Goal: Feedback & Contribution: Leave review/rating

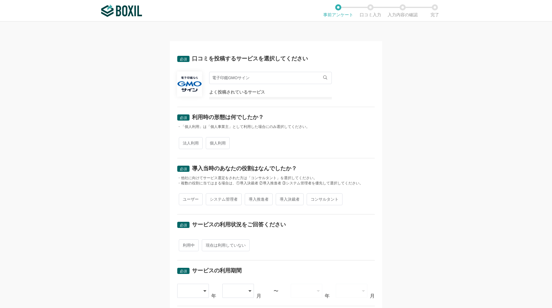
click at [192, 141] on span "法人利用" at bounding box center [191, 143] width 24 height 12
click at [184, 141] on input "法人利用" at bounding box center [182, 140] width 4 height 4
radio input "true"
click at [217, 198] on span "システム管理者" at bounding box center [224, 199] width 36 height 12
click at [211, 198] on input "システム管理者" at bounding box center [209, 196] width 4 height 4
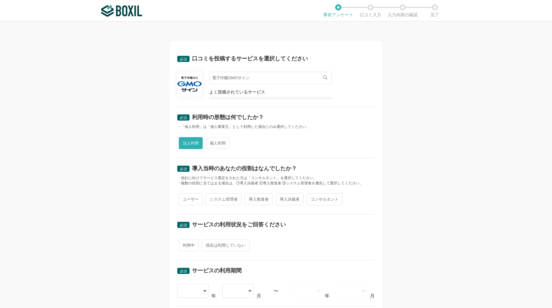
radio input "true"
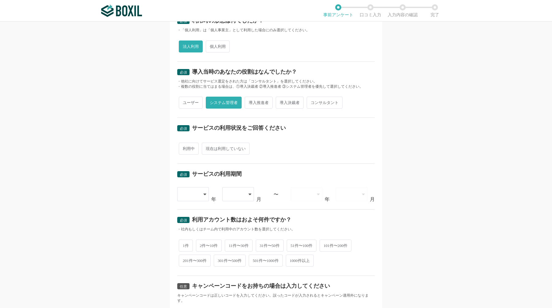
scroll to position [164, 0]
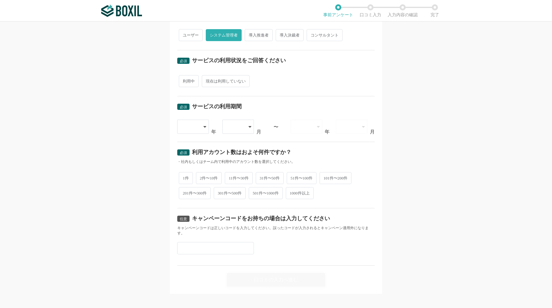
click at [185, 82] on span "利用中" at bounding box center [189, 81] width 20 height 12
click at [184, 80] on input "利用中" at bounding box center [182, 78] width 4 height 4
radio input "true"
click at [186, 126] on div at bounding box center [190, 126] width 18 height 13
click at [187, 200] on span "2019" at bounding box center [187, 202] width 10 height 5
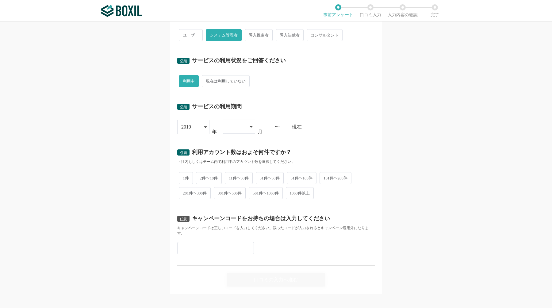
click at [238, 125] on div at bounding box center [236, 126] width 18 height 13
click at [238, 189] on li "04" at bounding box center [239, 188] width 32 height 15
click at [211, 179] on span "2件〜10件" at bounding box center [209, 178] width 26 height 12
click at [201, 176] on input "2件〜10件" at bounding box center [199, 175] width 4 height 4
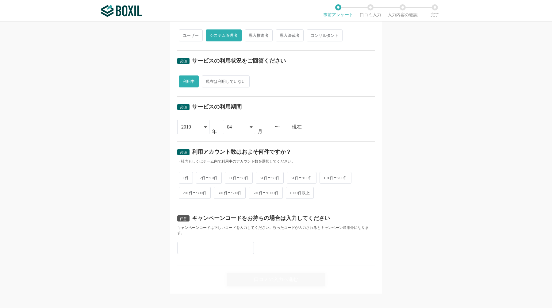
radio input "true"
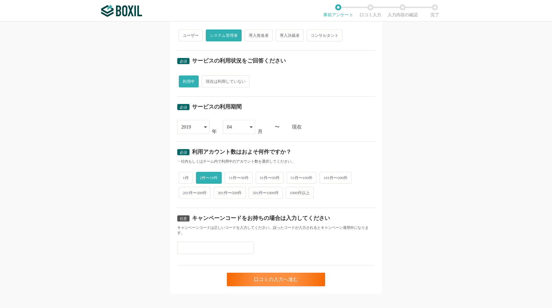
click at [240, 182] on span "11件〜30件" at bounding box center [239, 178] width 28 height 12
click at [230, 176] on input "11件〜30件" at bounding box center [228, 175] width 4 height 4
radio input "true"
radio input "false"
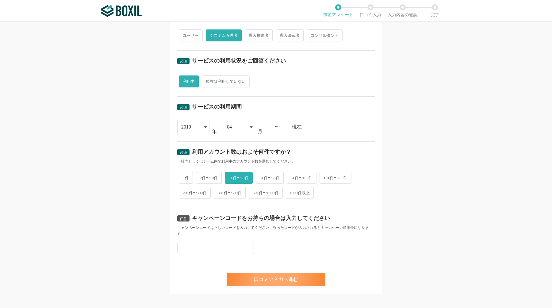
click at [279, 280] on div "口コミの入力へ進む" at bounding box center [276, 278] width 98 height 13
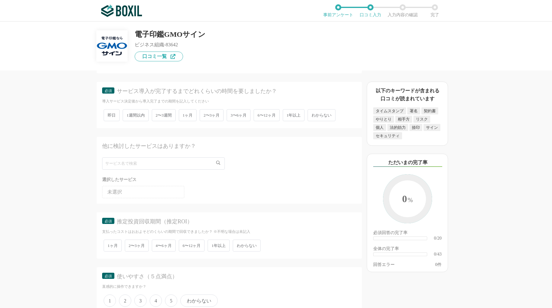
scroll to position [960, 0]
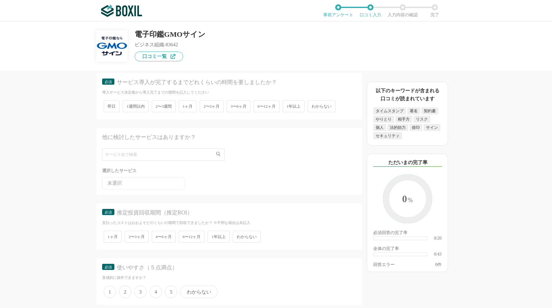
click at [192, 104] on span "1ヶ月" at bounding box center [188, 106] width 18 height 12
click at [184, 104] on input "1ヶ月" at bounding box center [182, 103] width 4 height 4
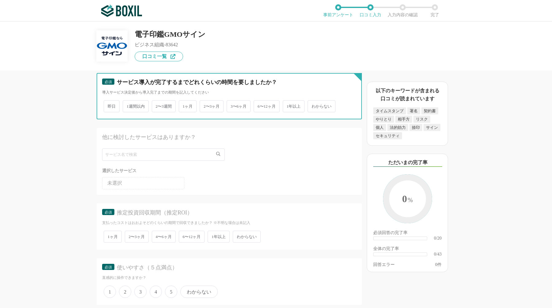
radio input "true"
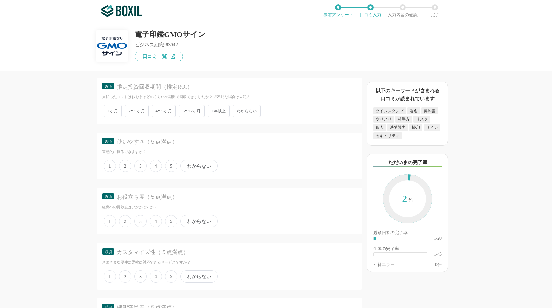
scroll to position [1094, 0]
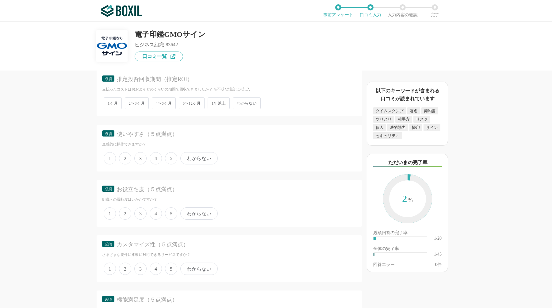
click at [140, 104] on span "2〜3ヶ月" at bounding box center [137, 103] width 24 height 12
click at [130, 102] on input "2〜3ヶ月" at bounding box center [128, 100] width 4 height 4
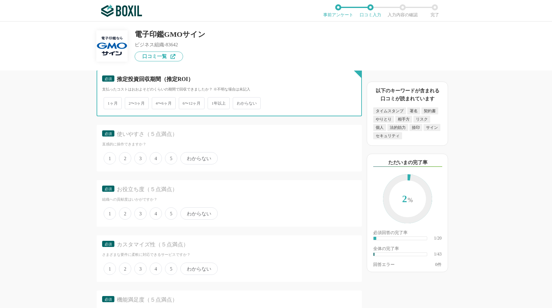
radio input "true"
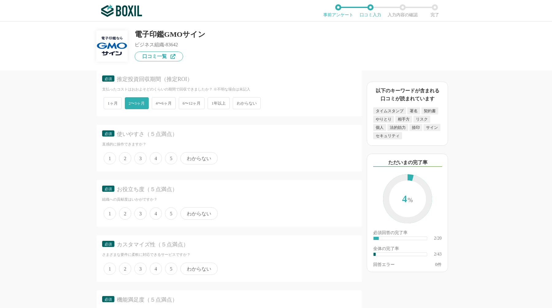
click at [155, 158] on span "4" at bounding box center [156, 158] width 12 height 12
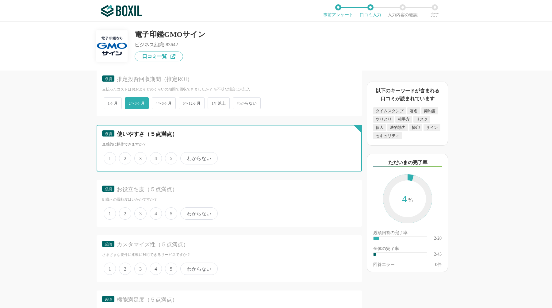
click at [155, 157] on input "4" at bounding box center [153, 155] width 4 height 4
radio input "true"
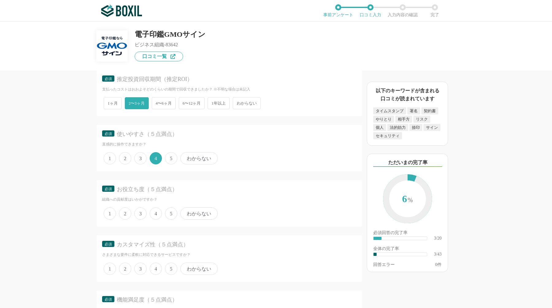
click at [141, 216] on span "3" at bounding box center [140, 213] width 12 height 12
click at [140, 212] on input "3" at bounding box center [138, 210] width 4 height 4
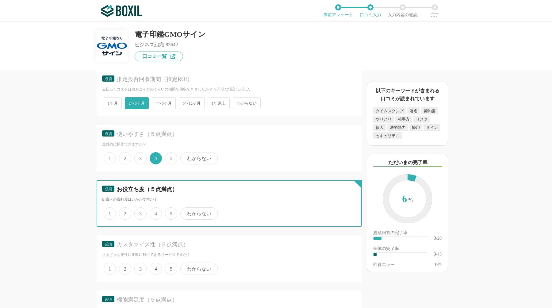
radio input "true"
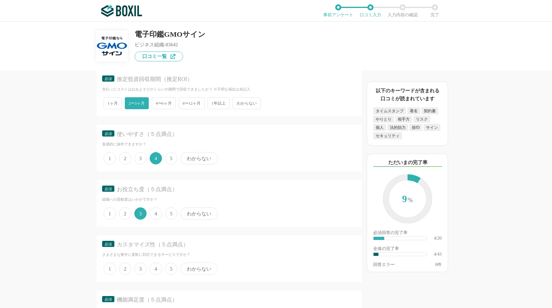
click at [155, 269] on span "4" at bounding box center [156, 268] width 12 height 12
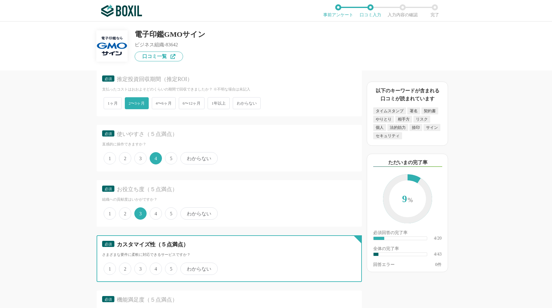
click at [155, 267] on input "4" at bounding box center [153, 265] width 4 height 4
radio input "true"
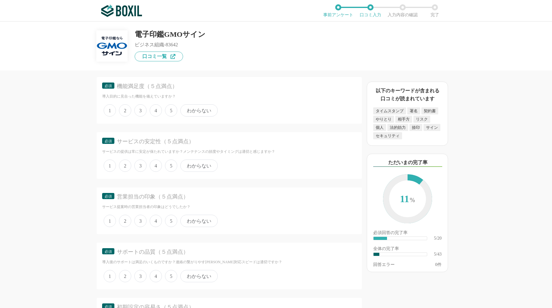
scroll to position [1305, 0]
click at [140, 110] on span "3" at bounding box center [140, 112] width 12 height 12
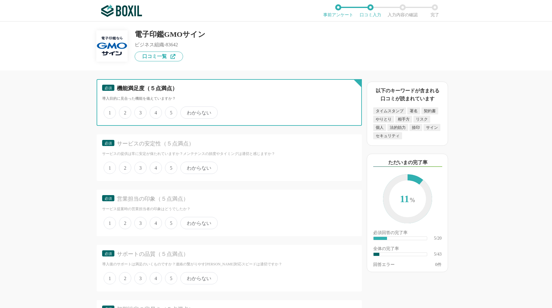
click at [140, 110] on input "3" at bounding box center [138, 109] width 4 height 4
radio input "true"
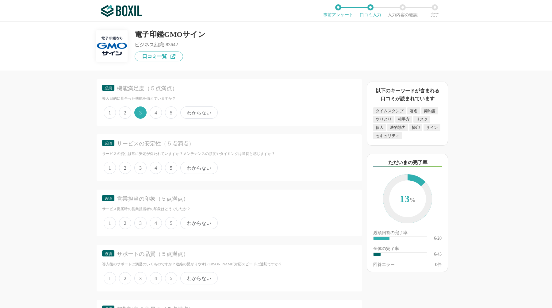
click at [157, 169] on span "4" at bounding box center [156, 167] width 12 height 12
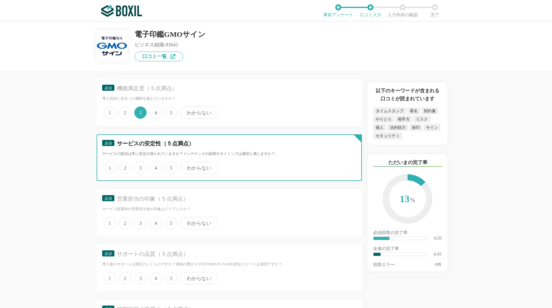
click at [155, 166] on input "4" at bounding box center [153, 164] width 4 height 4
radio input "true"
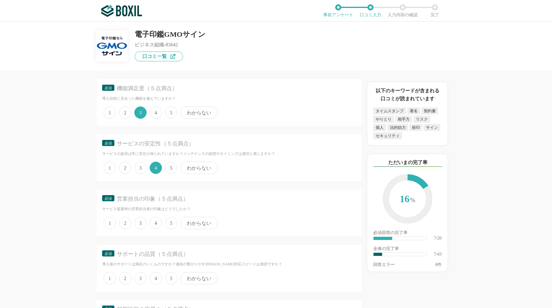
click at [157, 222] on span "4" at bounding box center [156, 223] width 12 height 12
click at [155, 222] on input "4" at bounding box center [153, 220] width 4 height 4
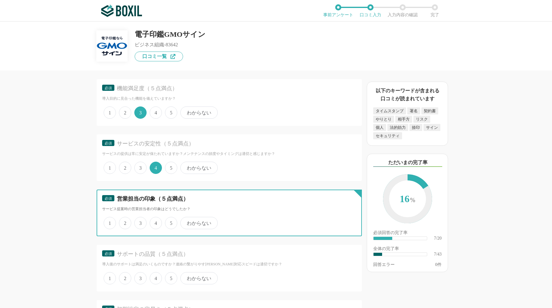
radio input "true"
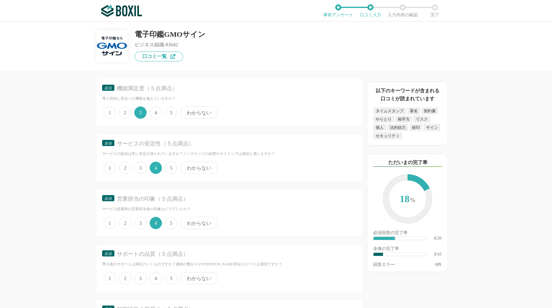
click at [141, 274] on span "3" at bounding box center [140, 278] width 12 height 12
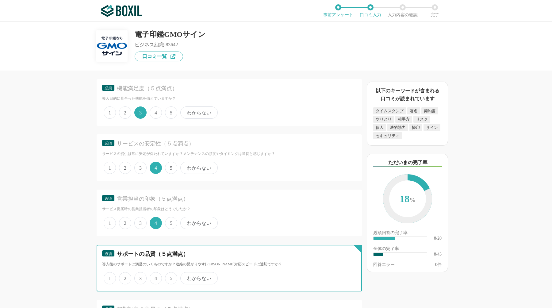
click at [140, 274] on input "3" at bounding box center [138, 275] width 4 height 4
radio input "true"
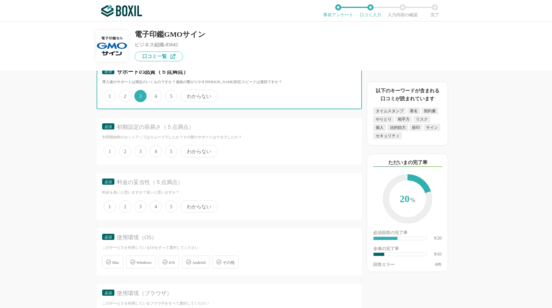
scroll to position [1492, 0]
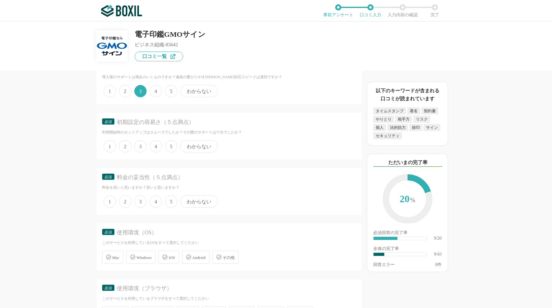
click at [155, 146] on span "4" at bounding box center [156, 146] width 12 height 12
click at [155, 145] on input "4" at bounding box center [153, 143] width 4 height 4
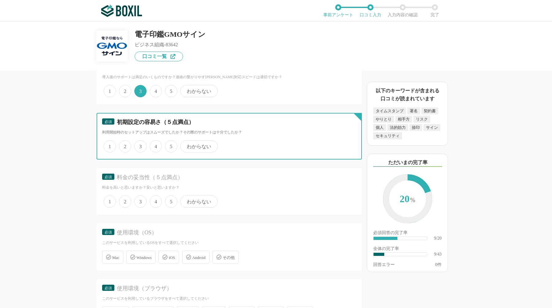
radio input "true"
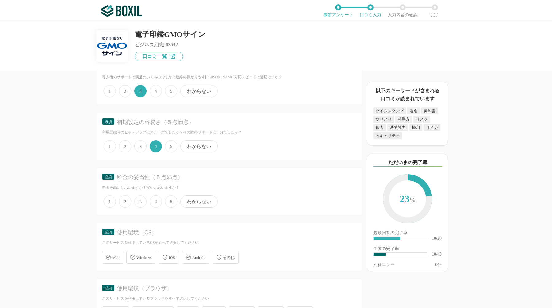
click at [156, 205] on span "4" at bounding box center [156, 201] width 12 height 12
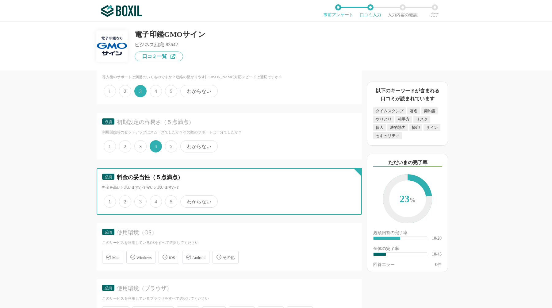
click at [155, 200] on input "4" at bounding box center [153, 198] width 4 height 4
radio input "true"
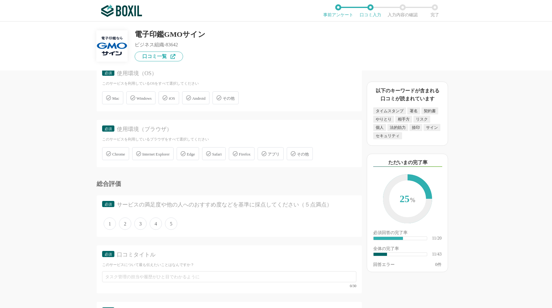
scroll to position [1614, 0]
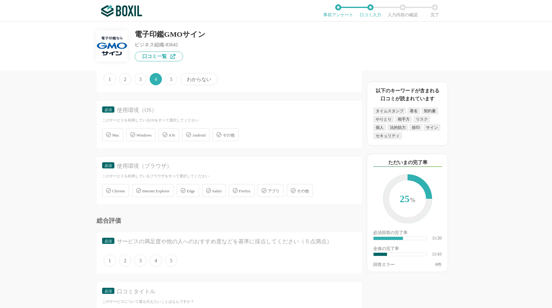
click at [151, 135] on span "Windows" at bounding box center [143, 135] width 15 height 5
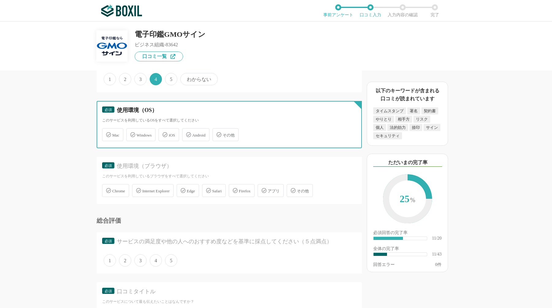
click at [131, 133] on input "Windows" at bounding box center [129, 131] width 4 height 4
checkbox input "true"
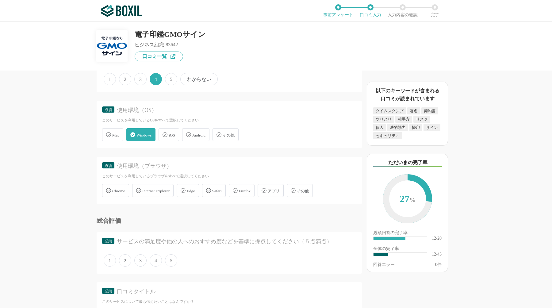
click at [109, 135] on icon at bounding box center [108, 134] width 5 height 5
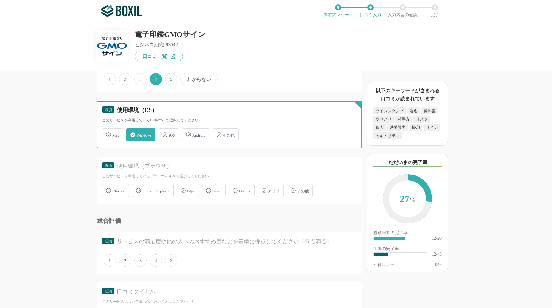
click at [107, 133] on input "Mac" at bounding box center [105, 131] width 4 height 4
checkbox input "true"
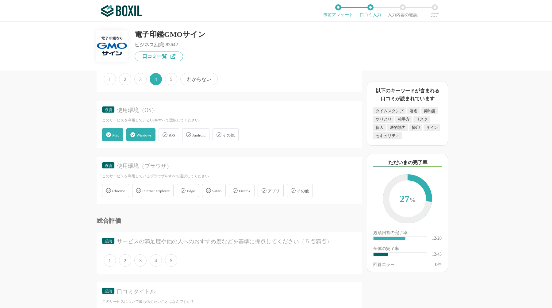
click at [125, 188] on div "Chrome" at bounding box center [115, 190] width 27 height 13
click at [107, 188] on input "Chrome" at bounding box center [105, 187] width 4 height 4
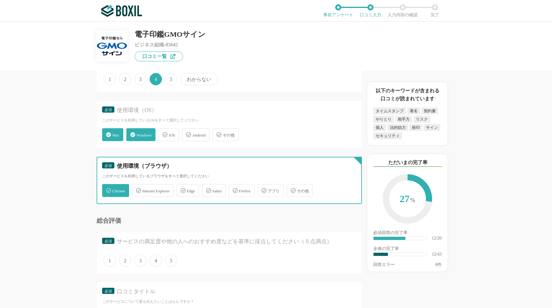
checkbox input "true"
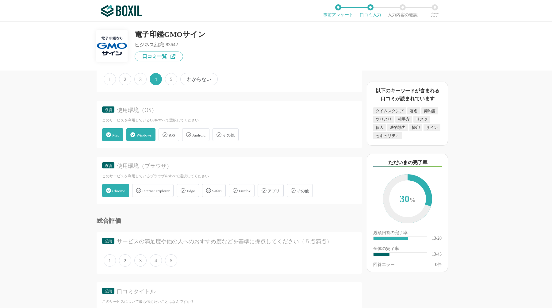
click at [222, 192] on span "Safari" at bounding box center [216, 190] width 9 height 5
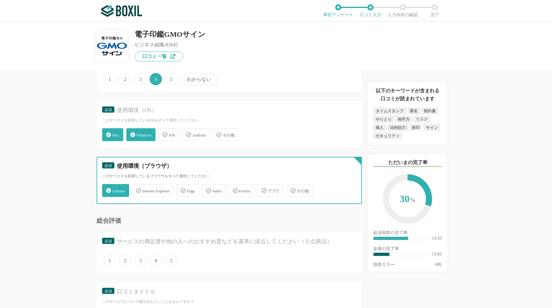
click at [207, 189] on input "Safari" at bounding box center [205, 187] width 4 height 4
checkbox input "true"
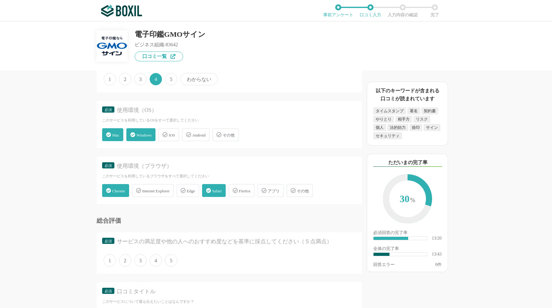
click at [144, 260] on span "3" at bounding box center [140, 260] width 12 height 12
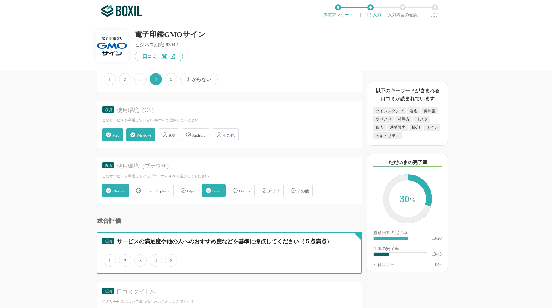
click at [140, 259] on input "3" at bounding box center [138, 257] width 4 height 4
radio input "true"
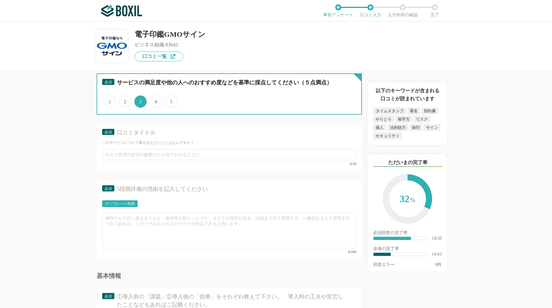
scroll to position [1775, 0]
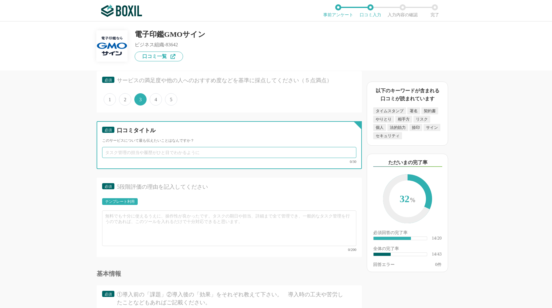
click at [132, 150] on input "text" at bounding box center [229, 152] width 254 height 11
paste input "口コミタイトル"
type input "口コミタイトル口コミタイトル口コミタイトル"
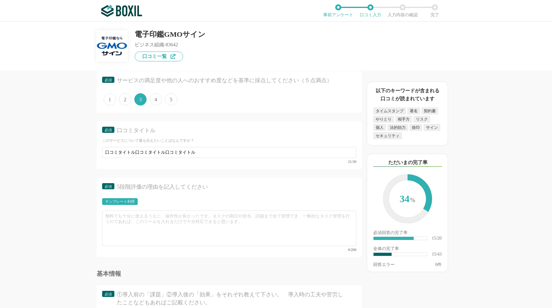
click at [118, 202] on div "テンプレート利用" at bounding box center [119, 201] width 29 height 4
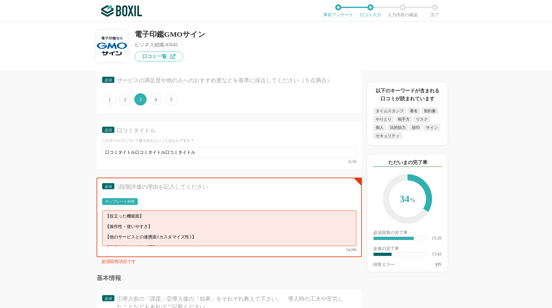
scroll to position [4, 0]
click at [163, 240] on textarea "【役立った機能面】 【操作性・使いやすさ】 【他のサービスとの連携面(カスタマイズ性)】 【営業担当やサポート面】" at bounding box center [229, 228] width 254 height 36
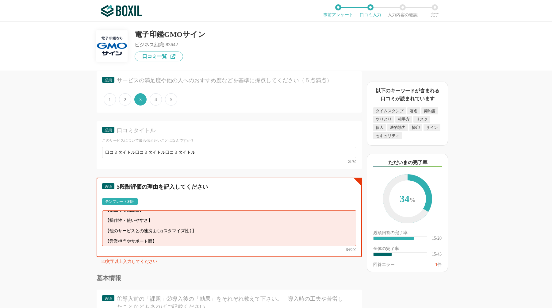
scroll to position [10, 0]
paste textarea "口コミタイトル"
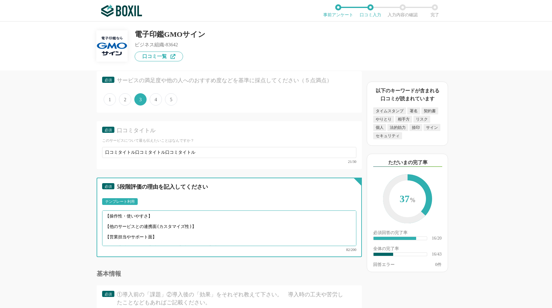
paste textarea "口コミタイトル"
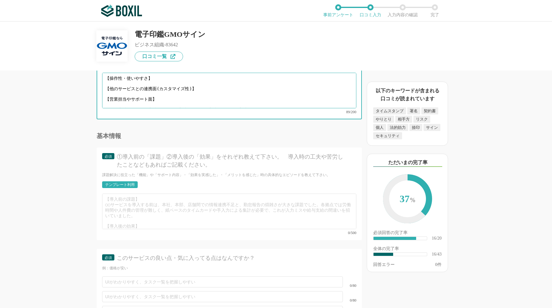
scroll to position [1941, 0]
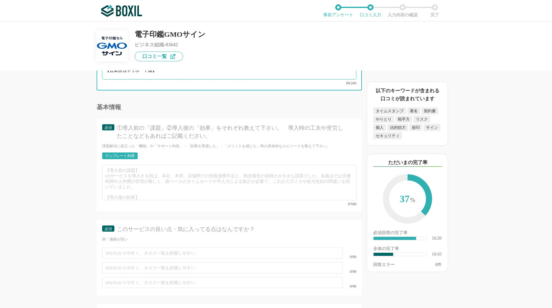
type textarea "【役立った機能面】 【操作性・使いやすさ】 【他のサービスとの連携面(カスタマイズ性)】 【営業担当やサポート面】 口コミタイトル口コミタイトル口コミタイトル…"
click at [124, 154] on div "テンプレート利用" at bounding box center [119, 156] width 29 height 4
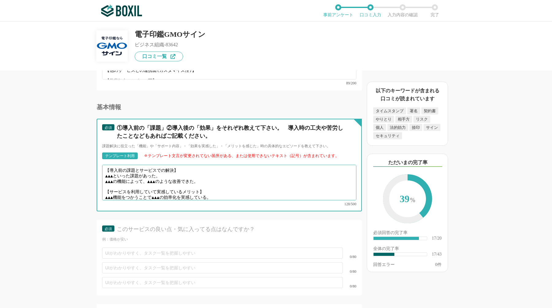
click at [161, 178] on textarea "【導入前の課題とサービスでの解決】 ▲▲▲といった課題があった。 ▲▲▲の機能によって、▲▲▲のような改善できた。 【サービスを利用していて実感しているメリッ…" at bounding box center [229, 183] width 254 height 36
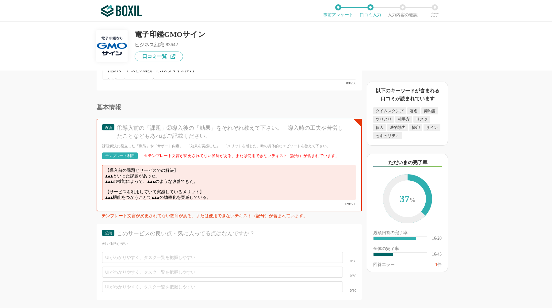
type input "口コミタイトル"
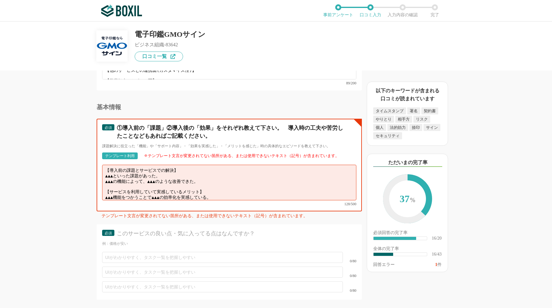
click at [188, 177] on textarea "【導入前の課題とサービスでの解決】 ▲▲▲といった課題があった。 ▲▲▲の機能によって、▲▲▲のような改善できた。 【サービスを利用していて実感しているメリッ…" at bounding box center [229, 183] width 254 height 36
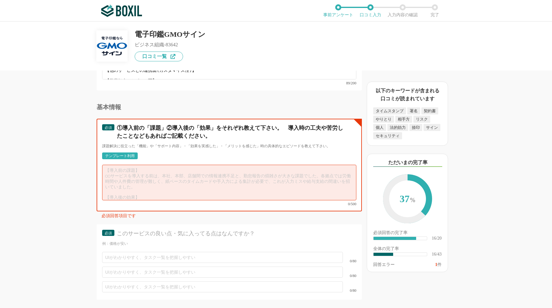
paste textarea "口コミタイトル"
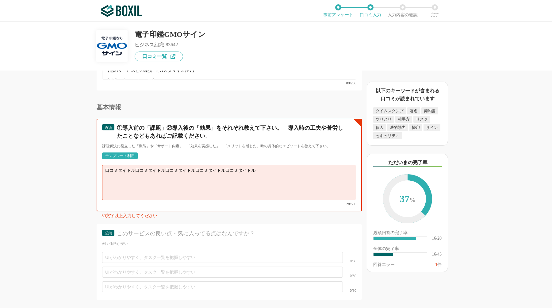
paste textarea "口コミタイトル"
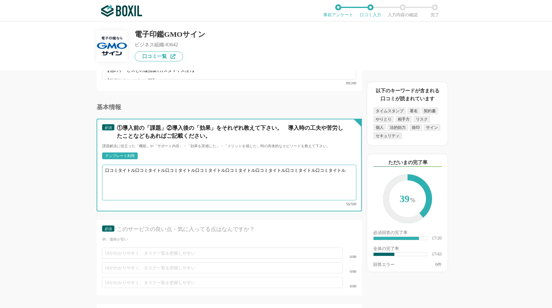
paste textarea "口コミタイトル"
type textarea "口コミタイトル口コミタイトル口コミタイトル口コミタイトル口コミタイトル口コミタイトル口コミタイトル口コミタイトル口コミタイトル"
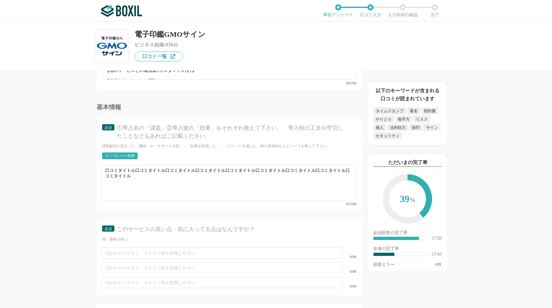
click at [65, 235] on div "電子契約システムの機能について（5点満点で評価してください） 証明書発行 1 2 3 4 5 利用していない タイムスタンプ 1 2 3 4 5 利用していな…" at bounding box center [208, 188] width 306 height 237
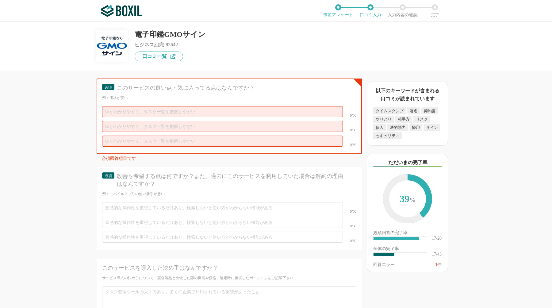
scroll to position [2082, 0]
click at [133, 107] on input "text" at bounding box center [222, 112] width 241 height 11
paste input "口コミタイトル"
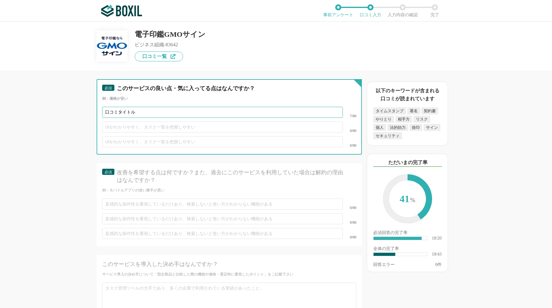
type input "口コミタイトル"
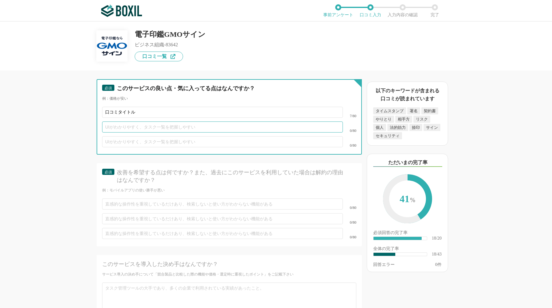
paste input "口コミタイトル"
type input "口コミタイトル"
paste input "口コミタイトル"
type input "口コミタイトル"
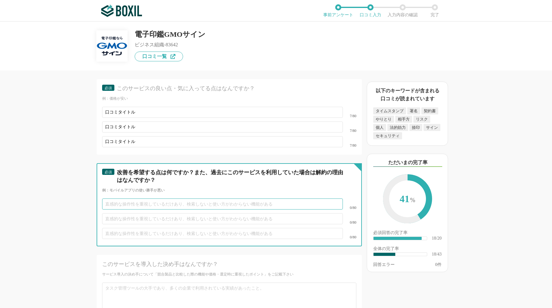
paste input "口コミタイトル"
type input "口コミタイトル"
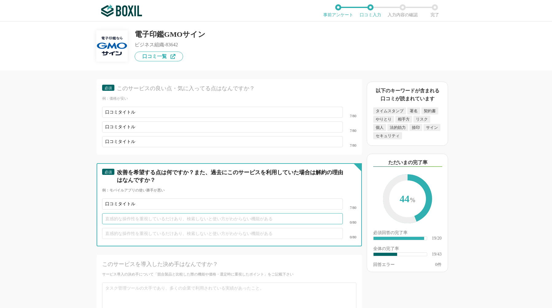
paste input "口コミタイトル"
type input "口コミタイトル"
paste input "口コミタイトル"
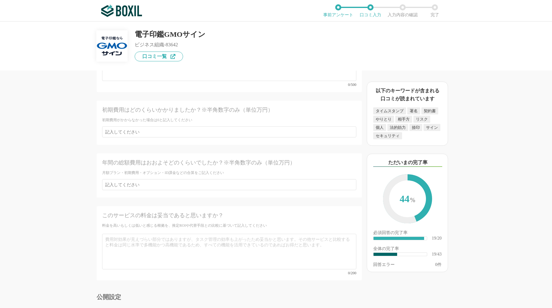
scroll to position [2387, 0]
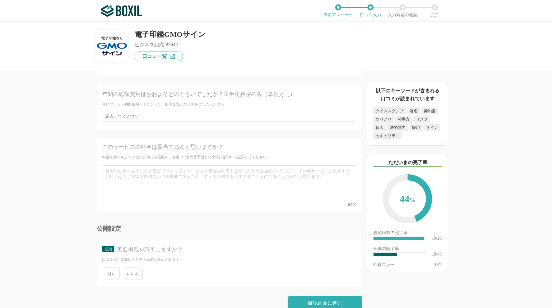
type input "口コミタイトル"
click at [131, 267] on span "いいえ" at bounding box center [133, 273] width 20 height 12
click at [128, 268] on input "いいえ" at bounding box center [126, 270] width 4 height 4
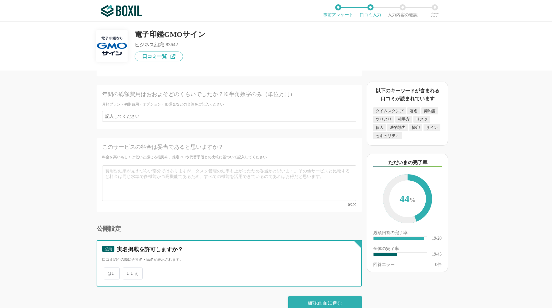
radio input "true"
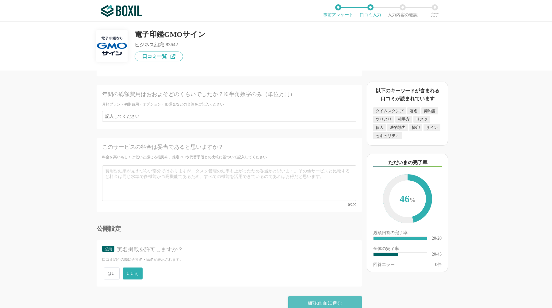
click at [307, 296] on div "確認画面に進む" at bounding box center [325, 302] width 74 height 13
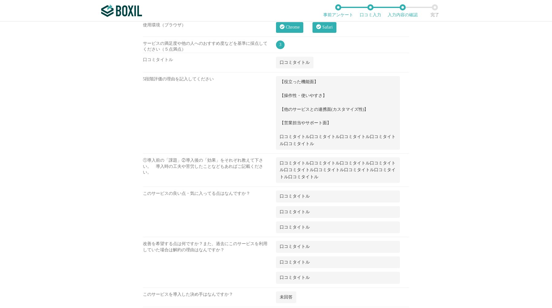
scroll to position [947, 0]
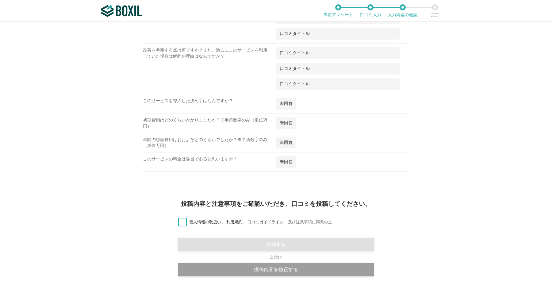
click at [179, 220] on label "個人情報の取扱い 、 利用規約 、 口コミガイドライン 、 及び注意事項に同意の上" at bounding box center [252, 222] width 158 height 6
click at [0, 0] on input "個人情報の取扱い 、 利用規約 、 口コミガイドライン 、 及び注意事項に同意の上" at bounding box center [0, 0] width 0 height 0
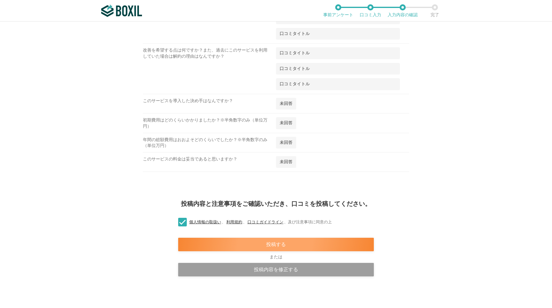
click at [209, 242] on div "投稿する" at bounding box center [275, 243] width 195 height 13
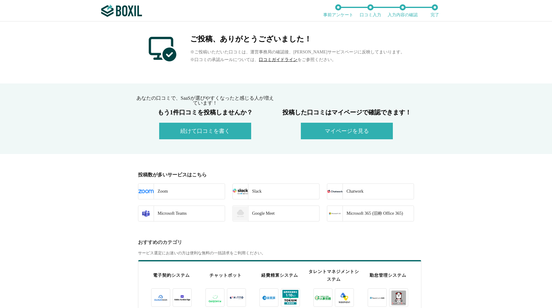
click at [346, 135] on button "マイページを見る" at bounding box center [347, 131] width 92 height 17
click at [112, 64] on div "ご投稿、ありがとうございました！ ※ご投稿いただいた口コミは、運営事務局の確認後、[PERSON_NAME]サービスページに反映してまいります。 ※口コミの承…" at bounding box center [276, 52] width 552 height 62
click at [101, 83] on div "ご投稿、ありがとうございました！ ※ご投稿いただいた口コミは、運営事務局の確認後、[PERSON_NAME]サービスページに反映してまいります。 ※口コミの承…" at bounding box center [276, 52] width 552 height 62
click at [114, 86] on div "あなたの口コミで、[PERSON_NAME]Sが選びやすくなったと感じる人が増えています！ もう1件口コミを投稿しませんか？ 続けて口コミを書く 投稿した口コ…" at bounding box center [276, 118] width 552 height 70
click at [89, 100] on div "あなたの口コミで、[PERSON_NAME]Sが選びやすくなったと感じる人が増えています！ もう1件口コミを投稿しませんか？ 続けて口コミを書く 投稿した口コ…" at bounding box center [276, 118] width 552 height 70
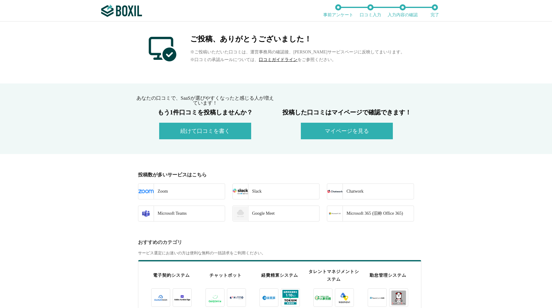
click at [363, 130] on button "マイページを見る" at bounding box center [347, 131] width 92 height 17
